Goal: Use online tool/utility: Utilize a website feature to perform a specific function

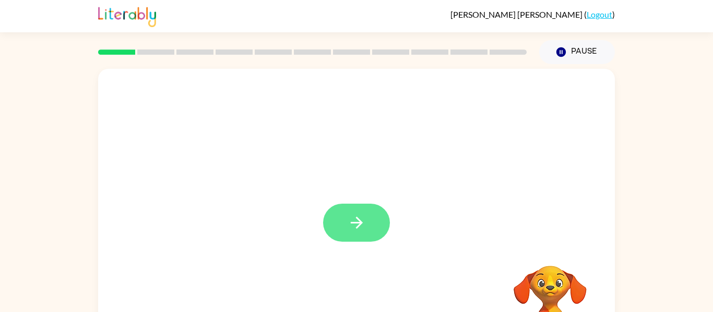
click at [357, 228] on icon "button" at bounding box center [356, 223] width 18 height 18
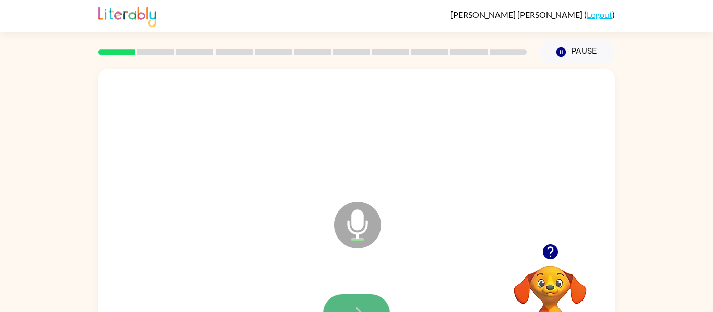
click at [343, 305] on button "button" at bounding box center [356, 314] width 67 height 38
click at [349, 300] on button "button" at bounding box center [356, 314] width 67 height 38
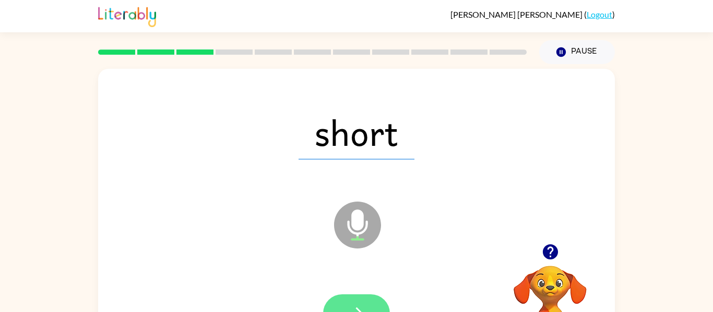
click at [356, 305] on icon "button" at bounding box center [356, 314] width 18 height 18
click at [360, 306] on icon "button" at bounding box center [356, 314] width 18 height 18
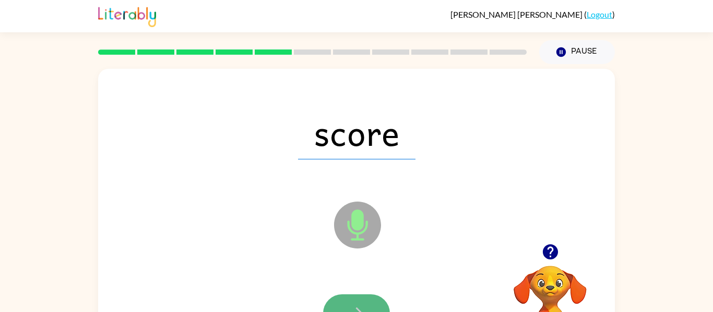
click at [360, 308] on icon "button" at bounding box center [356, 314] width 18 height 18
click at [360, 307] on icon "button" at bounding box center [356, 314] width 18 height 18
click at [352, 300] on button "button" at bounding box center [356, 314] width 67 height 38
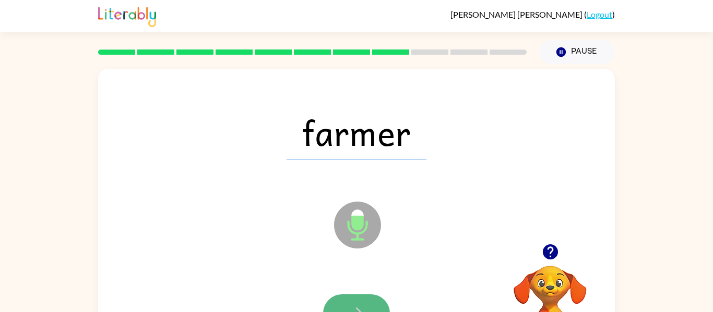
click at [354, 303] on button "button" at bounding box center [356, 314] width 67 height 38
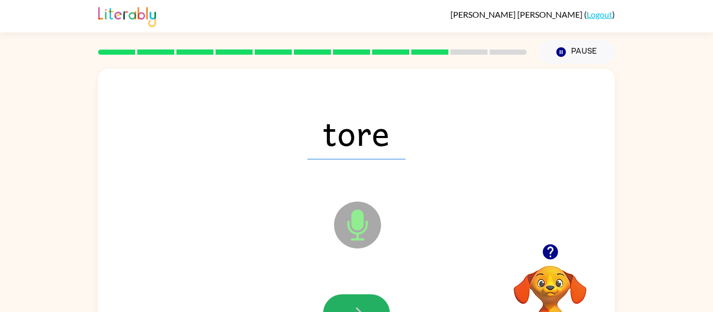
click at [354, 302] on button "button" at bounding box center [356, 314] width 67 height 38
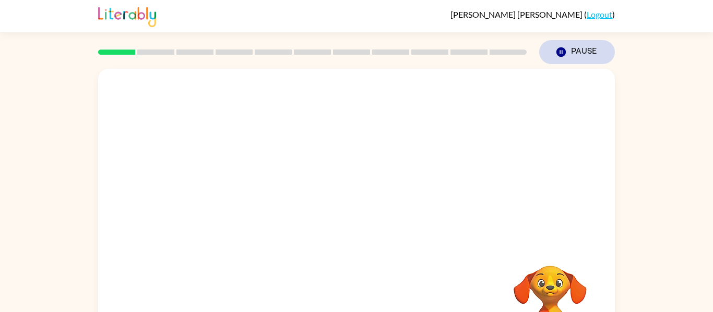
click at [559, 46] on icon "Pause" at bounding box center [560, 51] width 11 height 11
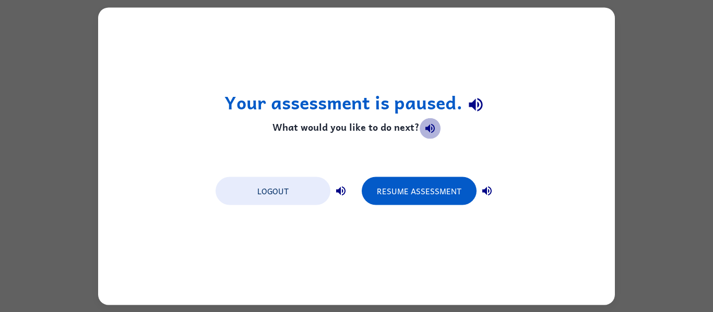
click at [435, 121] on button "button" at bounding box center [429, 128] width 21 height 21
click at [550, 14] on div "Your assessment is paused. What would you like to do next? Logout Resume Assess…" at bounding box center [356, 156] width 516 height 298
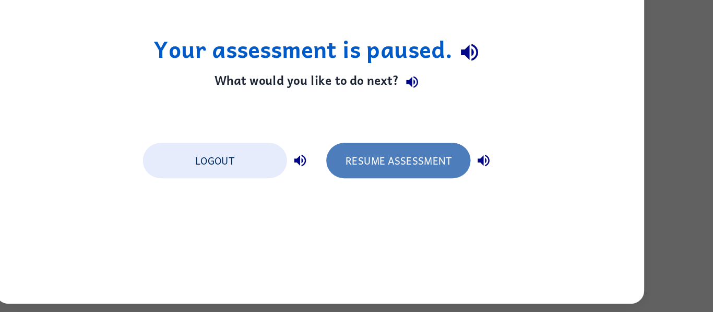
click at [417, 197] on button "Resume Assessment" at bounding box center [419, 191] width 115 height 28
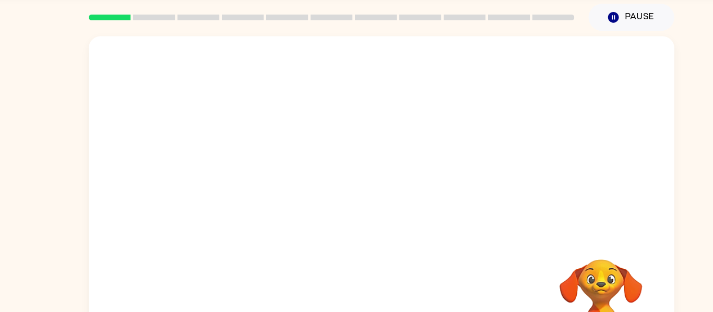
scroll to position [34, 0]
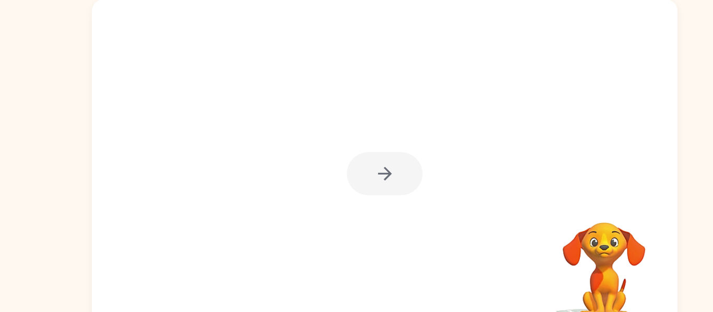
click at [361, 190] on div at bounding box center [356, 189] width 67 height 38
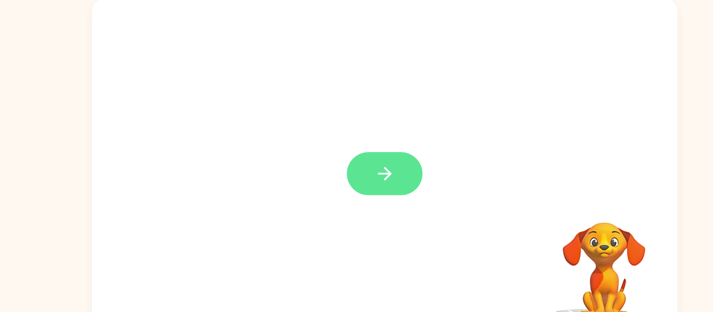
click at [347, 192] on icon "button" at bounding box center [356, 189] width 18 height 18
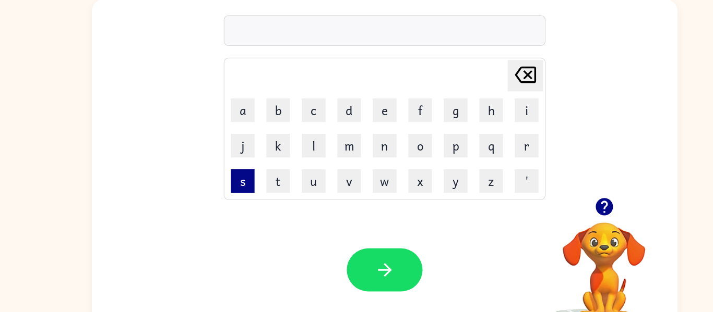
click at [235, 195] on button "s" at bounding box center [231, 195] width 21 height 21
click at [297, 188] on button "u" at bounding box center [293, 195] width 21 height 21
click at [484, 95] on icon at bounding box center [480, 101] width 19 height 15
